Goal: Information Seeking & Learning: Learn about a topic

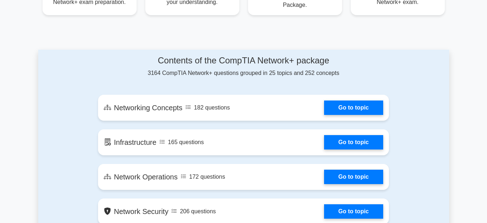
scroll to position [373, 0]
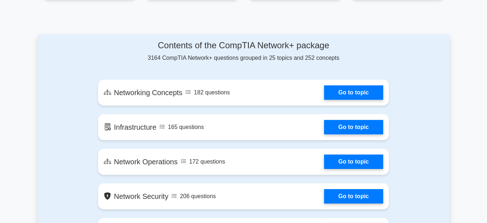
drag, startPoint x: 491, startPoint y: 24, endPoint x: 491, endPoint y: 60, distance: 35.7
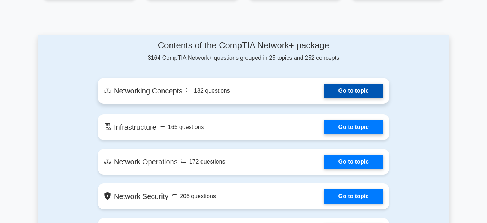
click at [350, 89] on link "Go to topic" at bounding box center [353, 91] width 59 height 14
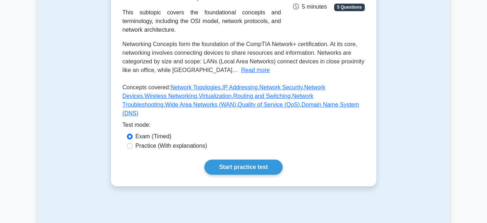
scroll to position [132, 0]
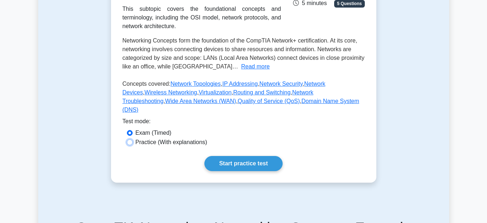
click at [130, 145] on input "Practice (With explanations)" at bounding box center [130, 142] width 6 height 6
radio input "true"
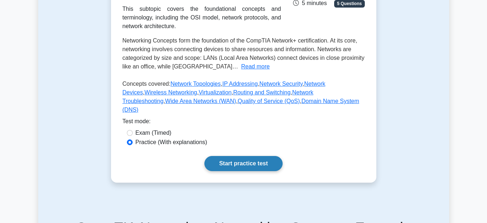
click at [230, 170] on link "Start practice test" at bounding box center [243, 163] width 78 height 15
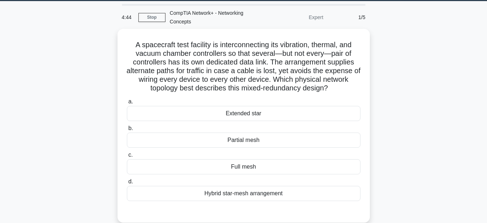
scroll to position [23, 0]
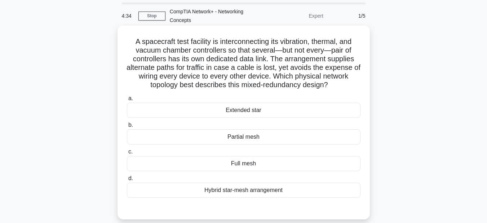
click at [284, 107] on div "Extended star" at bounding box center [244, 110] width 234 height 15
click at [127, 101] on input "a. Extended star" at bounding box center [127, 98] width 0 height 5
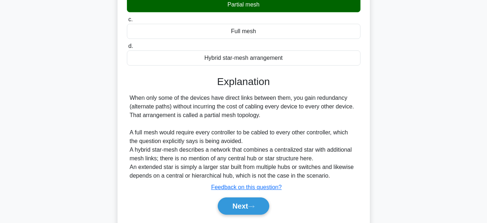
scroll to position [164, 0]
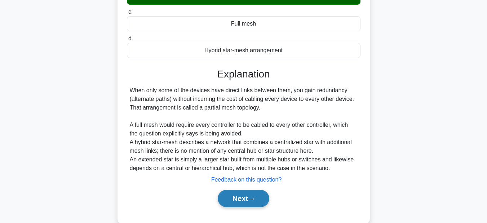
click at [254, 202] on button "Next" at bounding box center [244, 198] width 52 height 17
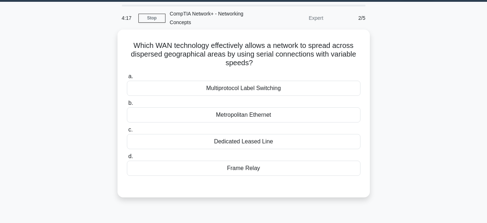
scroll to position [0, 0]
